Goal: Task Accomplishment & Management: Manage account settings

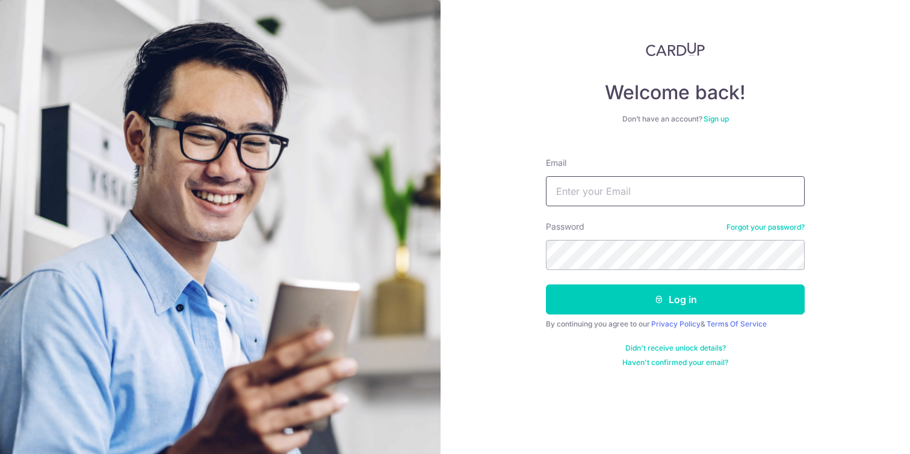
click at [592, 188] on input "Email" at bounding box center [675, 191] width 259 height 30
type input "c"
click at [596, 185] on input "Email" at bounding box center [675, 191] width 259 height 30
type input "[EMAIL_ADDRESS][DOMAIN_NAME]"
click at [546, 285] on button "Log in" at bounding box center [675, 300] width 259 height 30
